Goal: Task Accomplishment & Management: Manage account settings

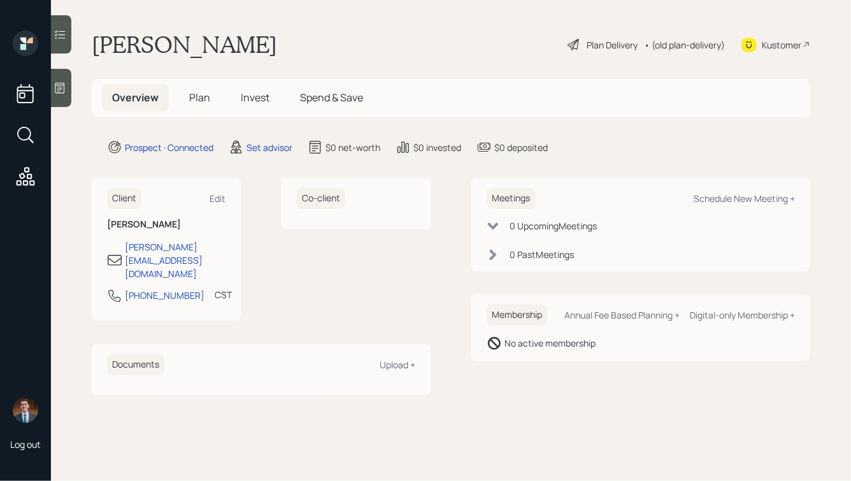
click at [59, 81] on icon at bounding box center [59, 87] width 13 height 13
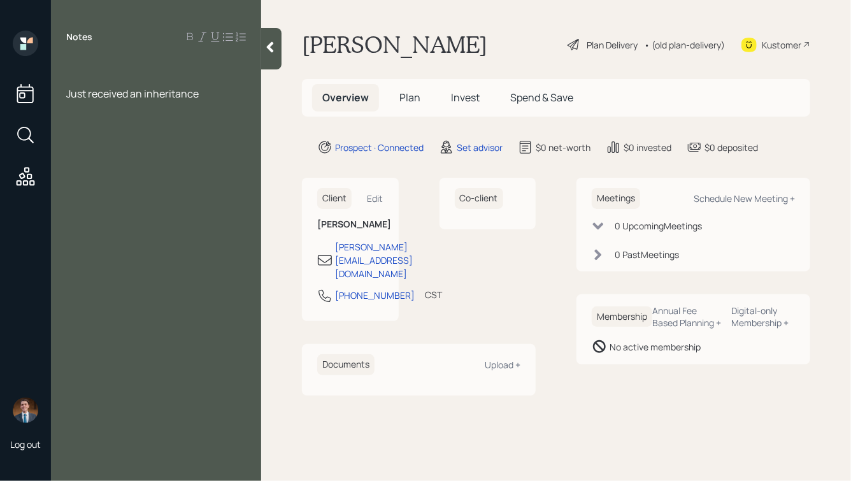
click at [83, 60] on div at bounding box center [156, 66] width 180 height 14
click at [213, 95] on div "Just received an inheritance" at bounding box center [156, 94] width 180 height 14
click at [134, 66] on div at bounding box center [156, 66] width 180 height 14
click at [220, 97] on div "Just received an inheritance" at bounding box center [156, 94] width 180 height 14
click at [117, 62] on div at bounding box center [156, 66] width 180 height 14
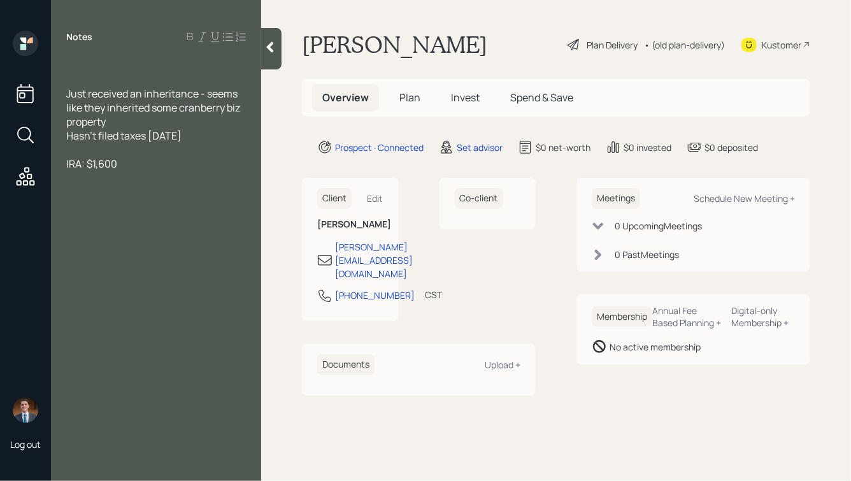
click at [84, 62] on div at bounding box center [156, 66] width 180 height 14
click at [145, 121] on div "Just received an inheritance - seems like they inherited some cranberry biz pro…" at bounding box center [156, 108] width 180 height 42
click at [85, 62] on div at bounding box center [156, 66] width 180 height 14
click at [204, 173] on div at bounding box center [156, 178] width 180 height 14
click at [211, 168] on div "Hasn't filed taxes [DATE]" at bounding box center [156, 164] width 180 height 14
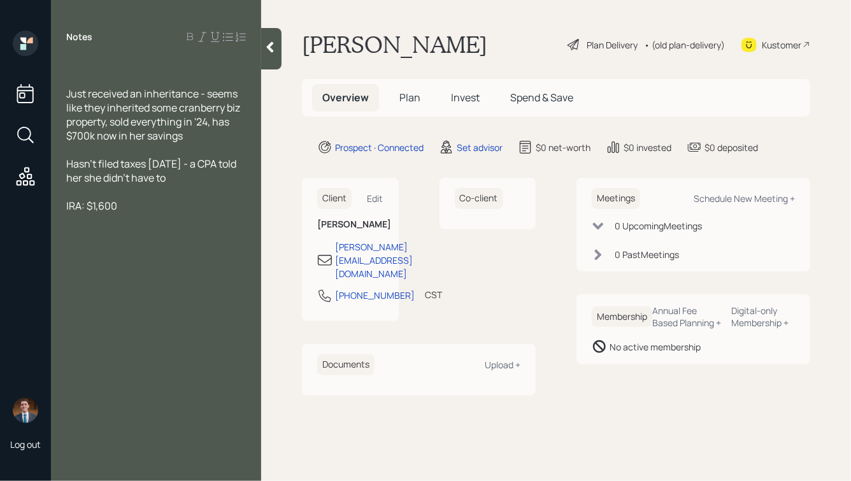
click at [87, 62] on div at bounding box center [156, 66] width 180 height 14
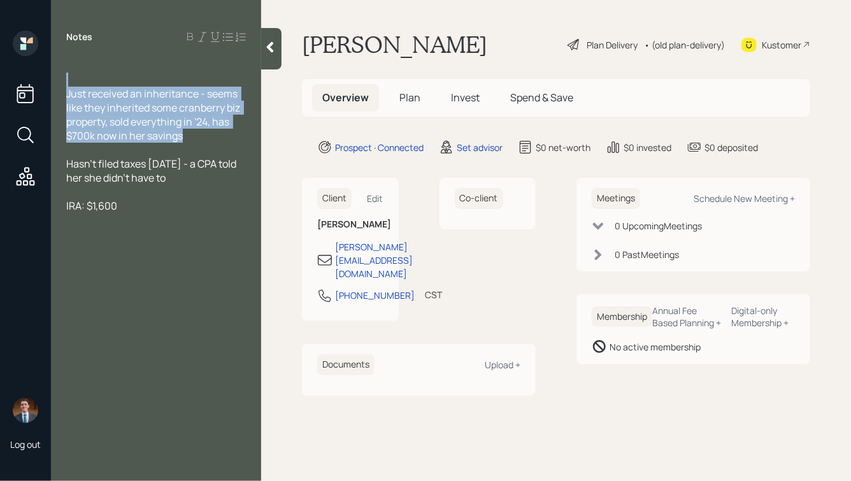
drag, startPoint x: 198, startPoint y: 136, endPoint x: 68, endPoint y: 76, distance: 143.0
click at [69, 77] on div "Just received an inheritance - seems like they inherited some cranberry biz pro…" at bounding box center [156, 136] width 180 height 154
click at [136, 108] on span "Just received an inheritance - seems like they inherited some cranberry biz pro…" at bounding box center [154, 115] width 176 height 56
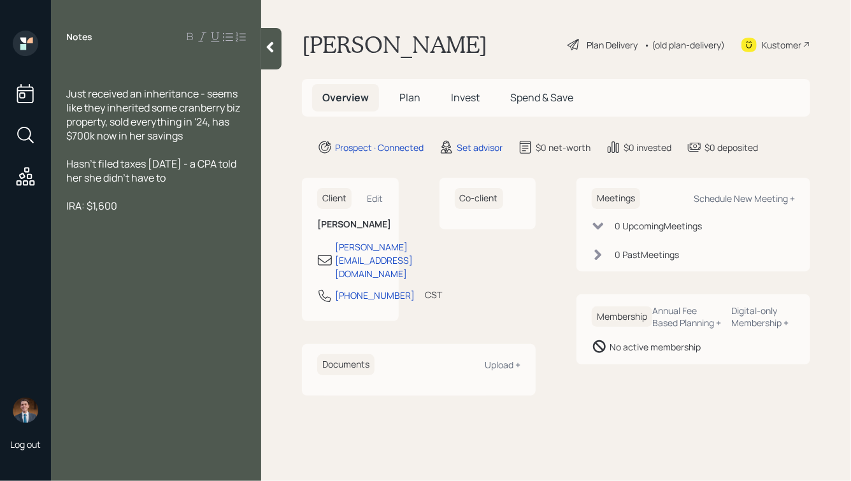
click at [72, 64] on div at bounding box center [156, 66] width 180 height 14
drag, startPoint x: 92, startPoint y: 37, endPoint x: 65, endPoint y: 37, distance: 26.7
click at [65, 37] on div "Notes" at bounding box center [156, 37] width 210 height 13
click at [106, 66] on div at bounding box center [156, 66] width 180 height 14
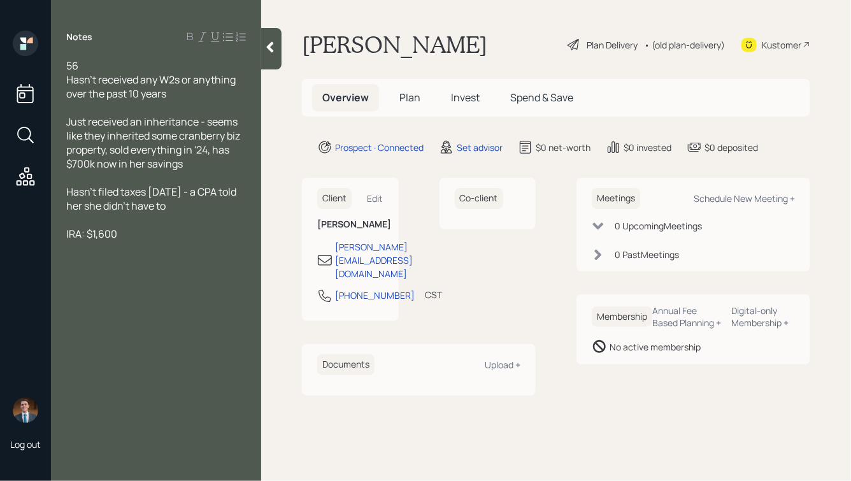
click at [92, 61] on div "56" at bounding box center [156, 66] width 180 height 14
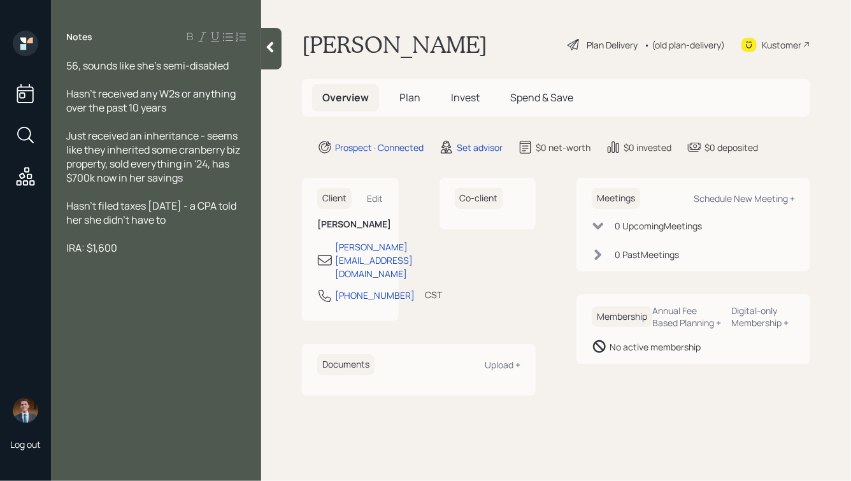
click at [188, 108] on div "Hasn't received any W2s or anything over the past 10 years" at bounding box center [156, 101] width 180 height 28
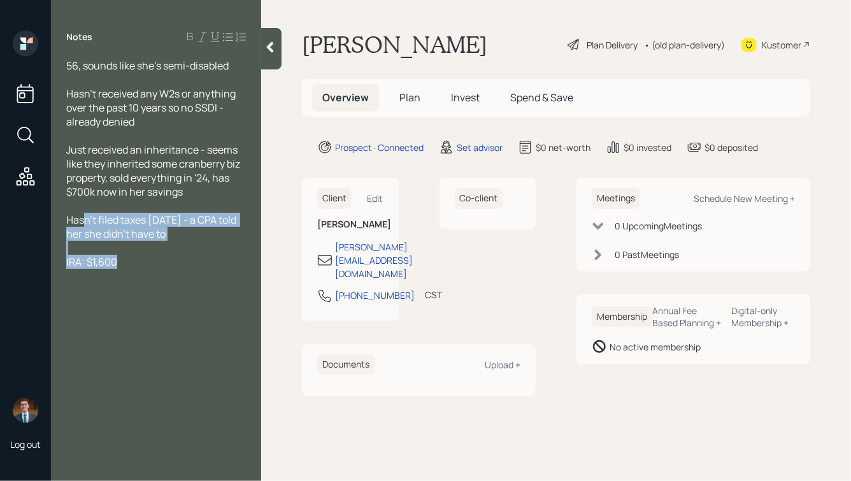
drag, startPoint x: 138, startPoint y: 265, endPoint x: 70, endPoint y: 194, distance: 97.7
click at [70, 195] on div "56, sounds like she's semi-disabled Hasn't received any W2s or anything over th…" at bounding box center [156, 164] width 180 height 210
click at [155, 223] on span "Hasn't filed taxes [DATE] - a CPA told her she didn't have to" at bounding box center [152, 227] width 172 height 28
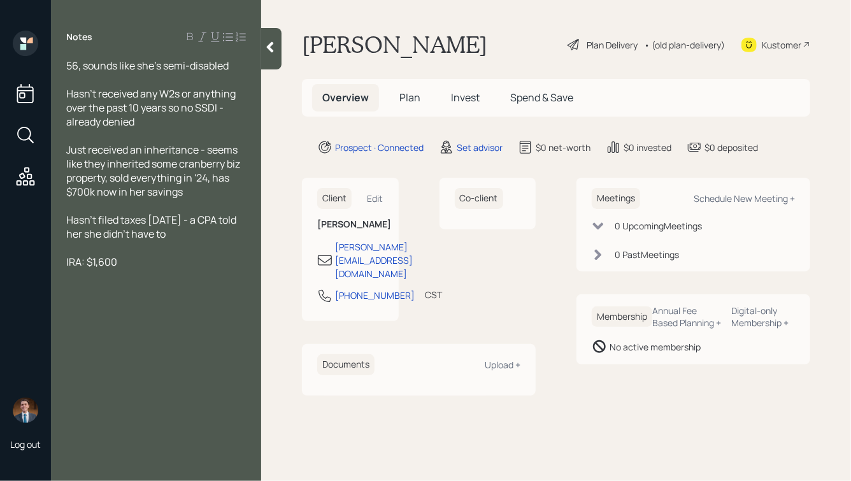
click at [196, 234] on div "Hasn't filed taxes [DATE] - a CPA told her she didn't have to" at bounding box center [156, 227] width 180 height 28
click at [141, 266] on div "IRA: $1,600" at bounding box center [156, 262] width 180 height 14
drag, startPoint x: 178, startPoint y: 291, endPoint x: 85, endPoint y: 233, distance: 109.5
click at [85, 233] on div "56, sounds like she's semi-disabled Hasn't received any W2s or anything over th…" at bounding box center [156, 185] width 180 height 252
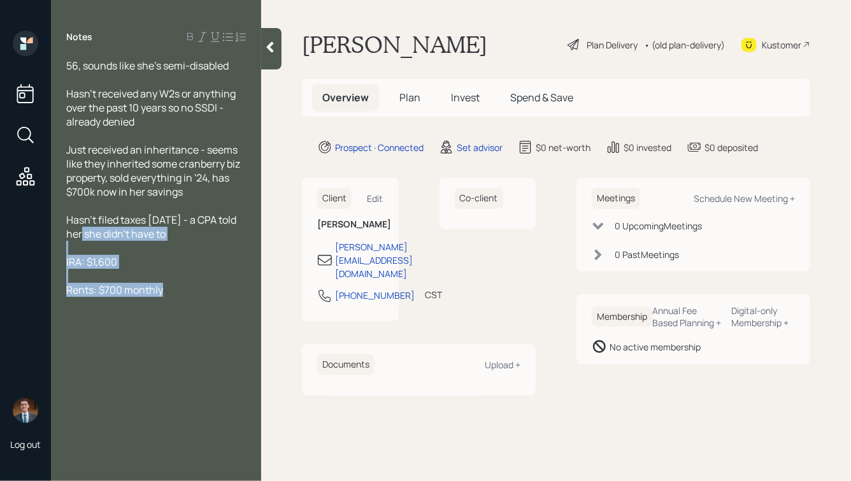
click at [166, 273] on div at bounding box center [156, 276] width 180 height 14
drag, startPoint x: 145, startPoint y: 270, endPoint x: 60, endPoint y: 259, distance: 85.4
click at [60, 259] on div "56, sounds like she's semi-disabled Hasn't received any W2s or anything over th…" at bounding box center [156, 185] width 210 height 252
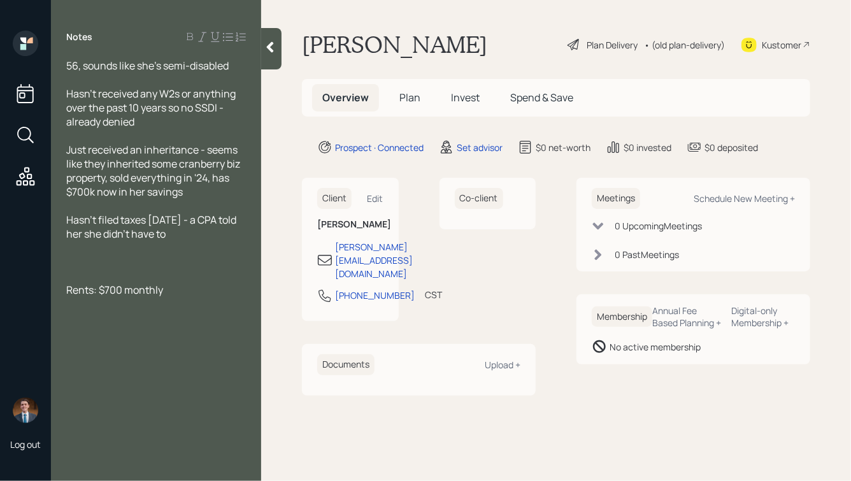
click at [204, 195] on div "Just received an inheritance - seems like they inherited some cranberry biz pro…" at bounding box center [156, 171] width 180 height 56
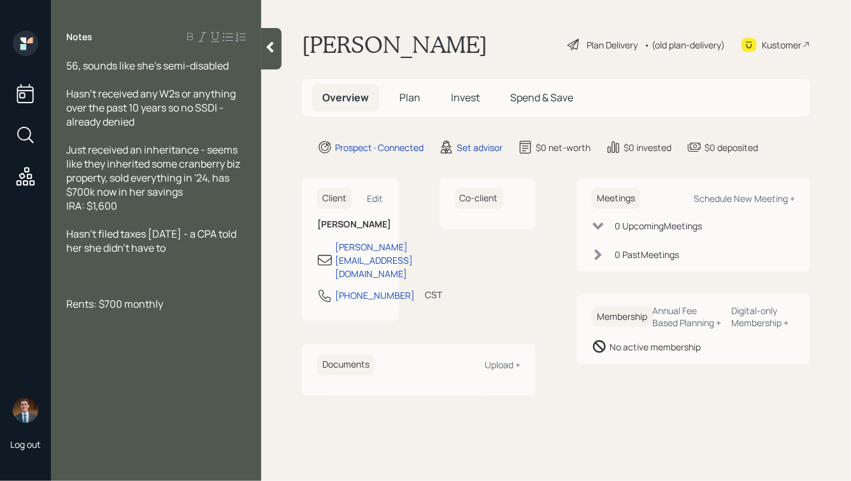
drag, startPoint x: 202, startPoint y: 256, endPoint x: 31, endPoint y: 228, distance: 172.9
click at [31, 228] on div "Log out Notes 56, sounds like she's semi-disabled Hasn't received any W2s or an…" at bounding box center [425, 240] width 851 height 481
click at [176, 241] on div "Rents: $700 monthly" at bounding box center [156, 234] width 180 height 14
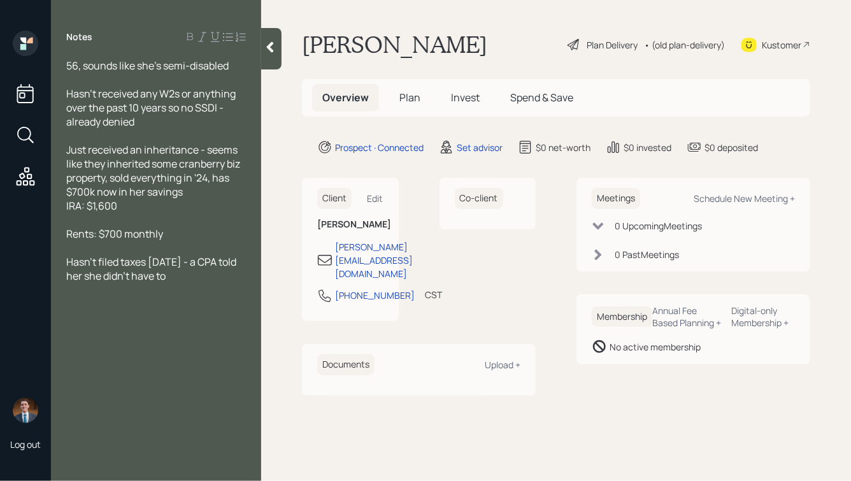
click at [192, 239] on div "Rents: $700 monthly" at bounding box center [156, 234] width 180 height 14
click at [195, 279] on div "Hasn't filed taxes [DATE] - a CPA told her she didn't have to" at bounding box center [156, 269] width 180 height 28
click at [150, 122] on div "Hasn't received any W2s or anything over the past 10 years so no SSDI - already…" at bounding box center [156, 108] width 180 height 42
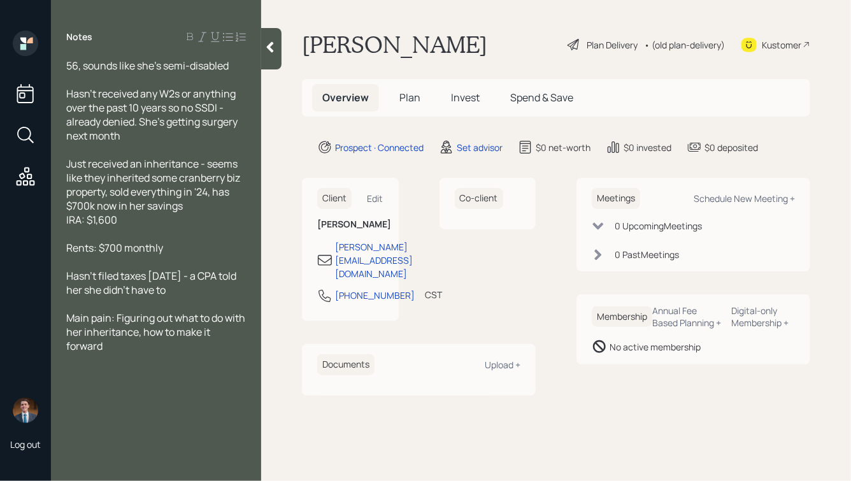
click at [136, 353] on div "Main pain: Figuring out what to do with her inheritance, how to make it forward" at bounding box center [156, 332] width 180 height 42
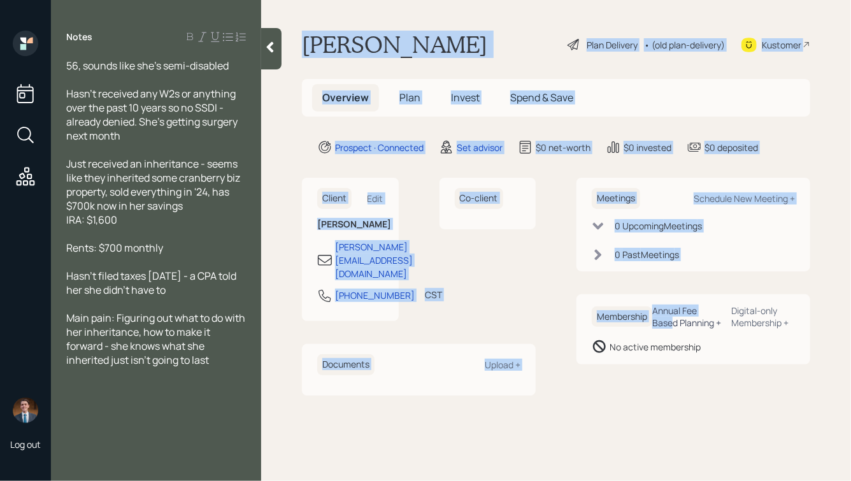
drag, startPoint x: 302, startPoint y: 46, endPoint x: 674, endPoint y: 328, distance: 466.7
click at [674, 328] on main "[PERSON_NAME] Plan Delivery • (old plan-delivery) Kustomer Overview Plan Invest…" at bounding box center [556, 240] width 590 height 481
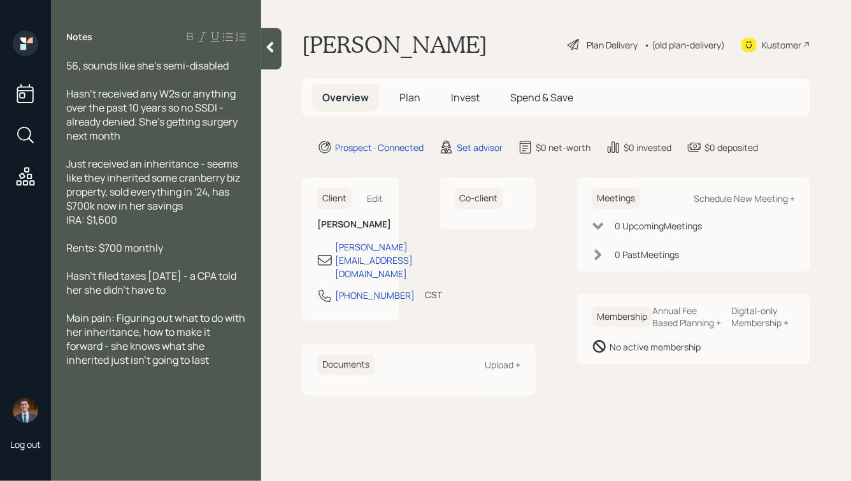
click at [743, 390] on div "Meetings Schedule New Meeting + 0 Upcoming Meeting s 0 Past Meeting s Membershi…" at bounding box center [693, 286] width 234 height 217
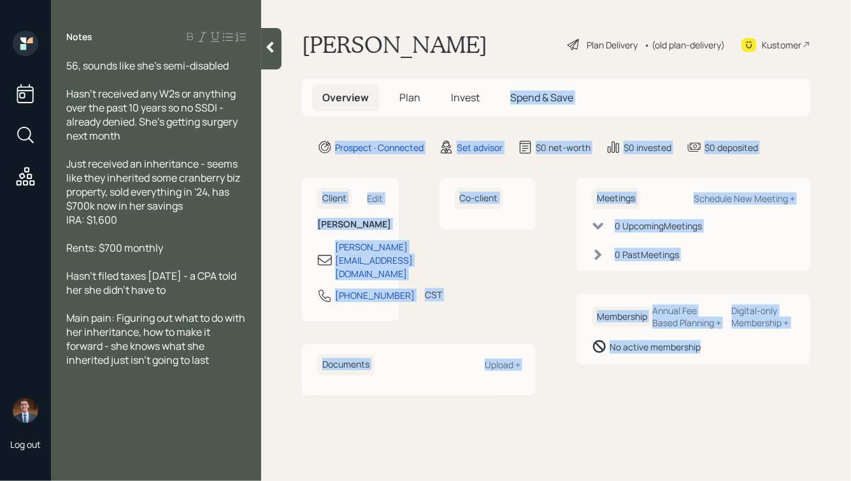
drag, startPoint x: 768, startPoint y: 393, endPoint x: 470, endPoint y: 25, distance: 473.1
click at [470, 28] on main "[PERSON_NAME] Plan Delivery • (old plan-delivery) Kustomer Overview Plan Invest…" at bounding box center [556, 240] width 590 height 481
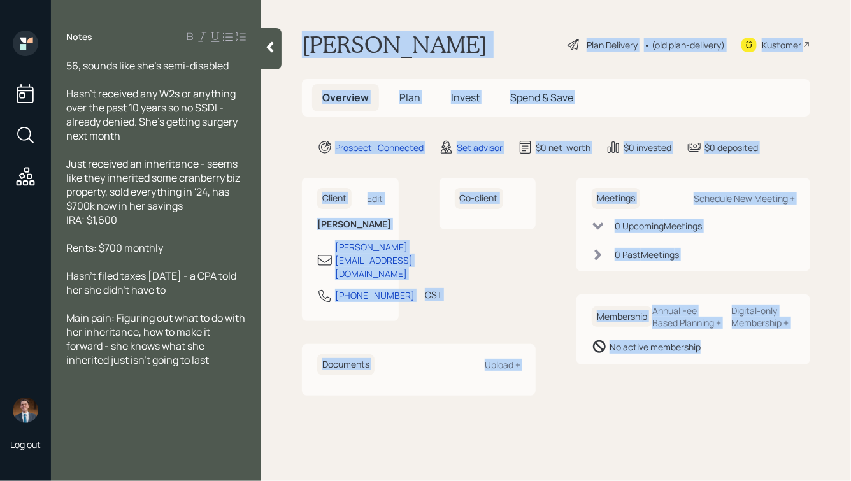
click at [435, 40] on h1 "[PERSON_NAME]" at bounding box center [394, 45] width 185 height 28
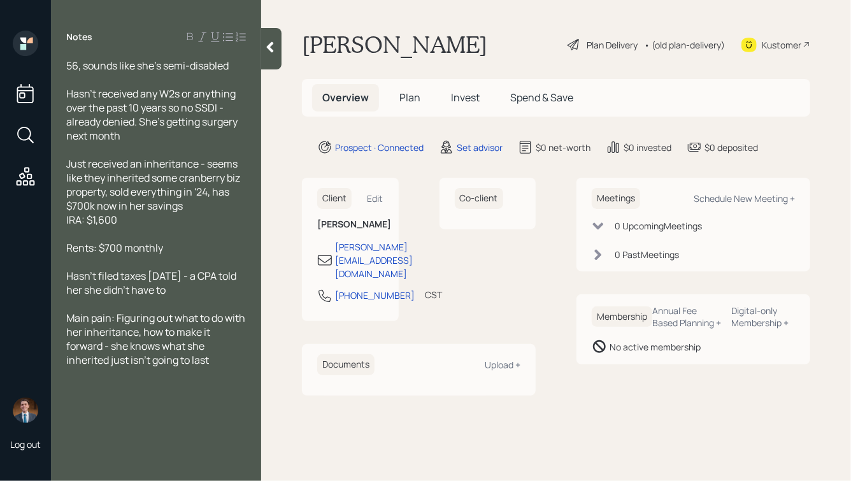
click at [265, 46] on icon at bounding box center [270, 47] width 13 height 13
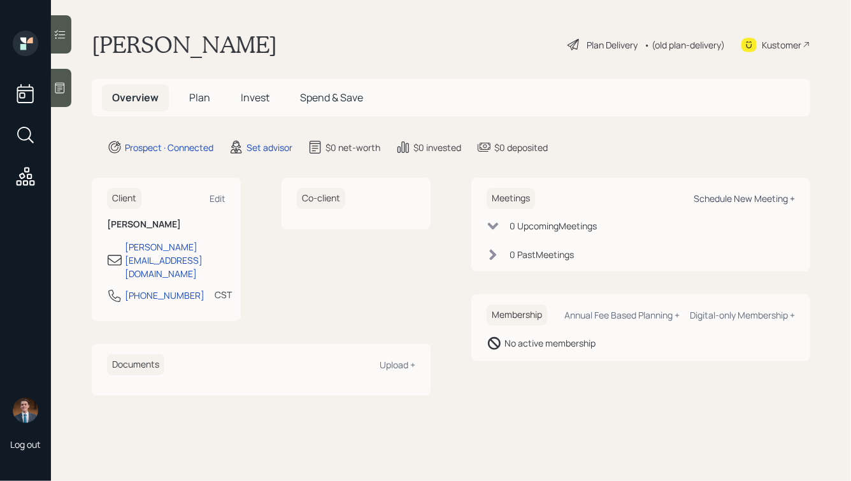
click at [728, 203] on div "Schedule New Meeting +" at bounding box center [743, 198] width 101 height 12
select select "round-[PERSON_NAME]"
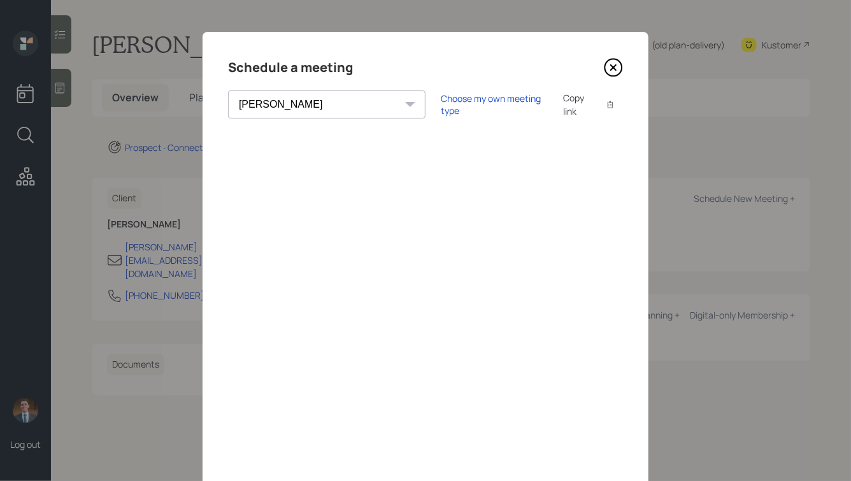
click at [616, 67] on icon at bounding box center [613, 67] width 19 height 19
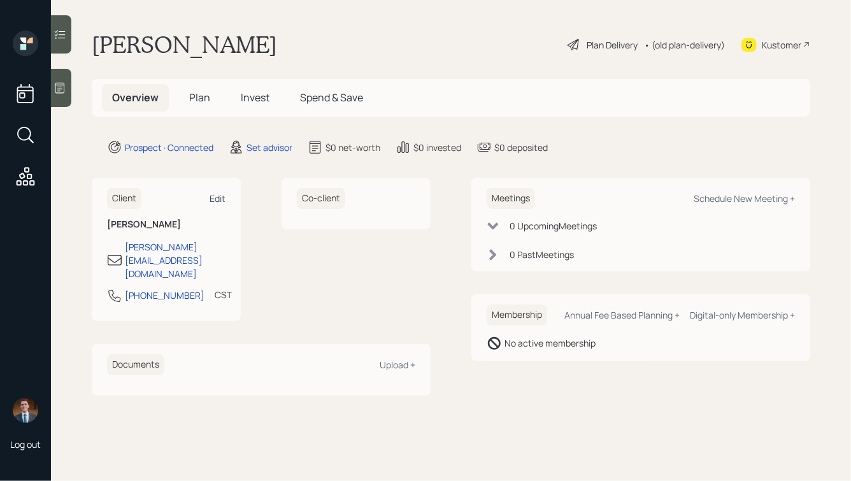
click at [215, 195] on div "Edit" at bounding box center [217, 198] width 16 height 12
select select "America/[GEOGRAPHIC_DATA]"
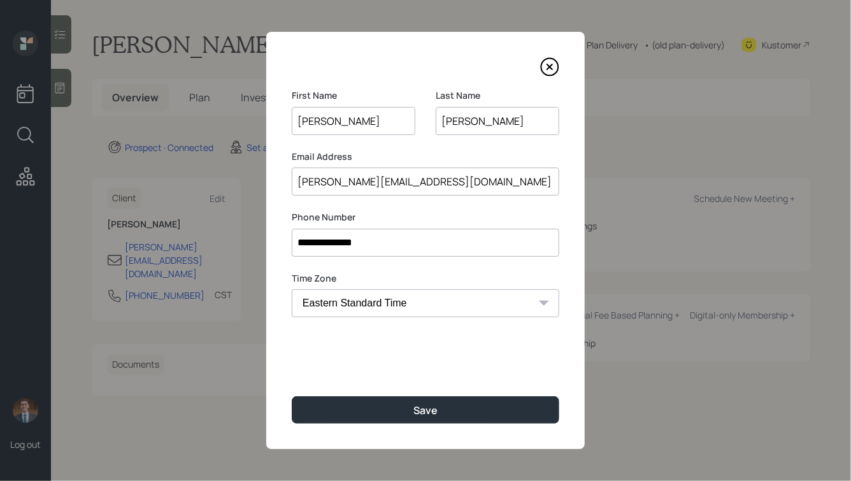
drag, startPoint x: 344, startPoint y: 120, endPoint x: 316, endPoint y: 122, distance: 28.7
click at [316, 122] on input "[PERSON_NAME]" at bounding box center [354, 121] width 124 height 28
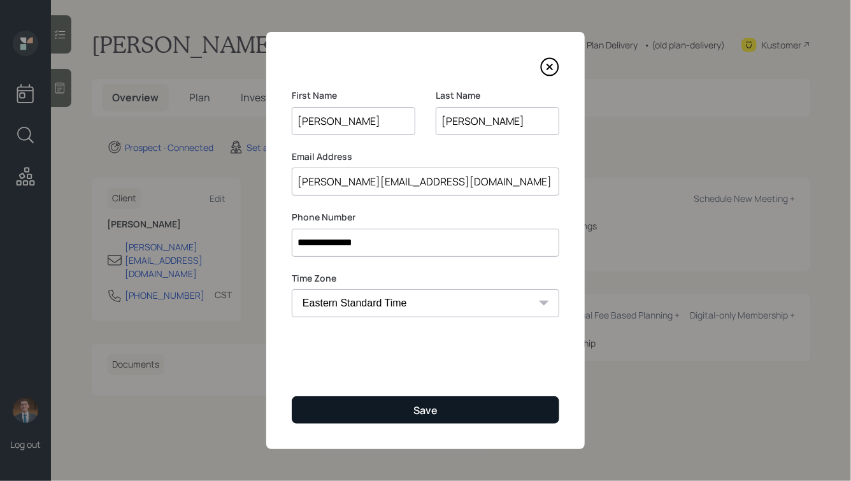
type input "[PERSON_NAME]"
click at [414, 415] on div "Save" at bounding box center [425, 410] width 24 height 14
